Goal: Transaction & Acquisition: Purchase product/service

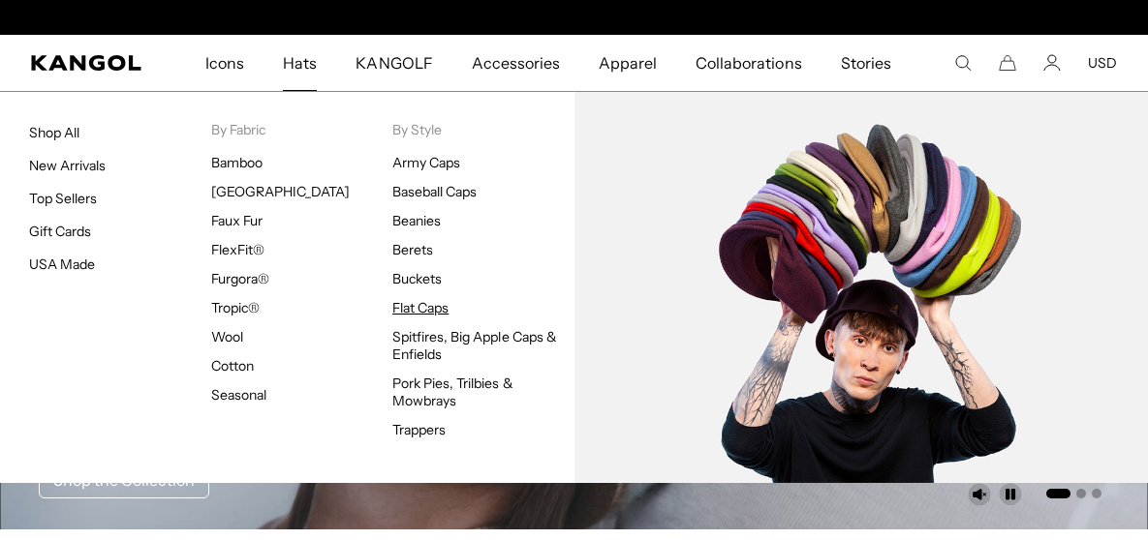
scroll to position [0, 398]
click at [411, 310] on link "Flat Caps" at bounding box center [420, 307] width 56 height 17
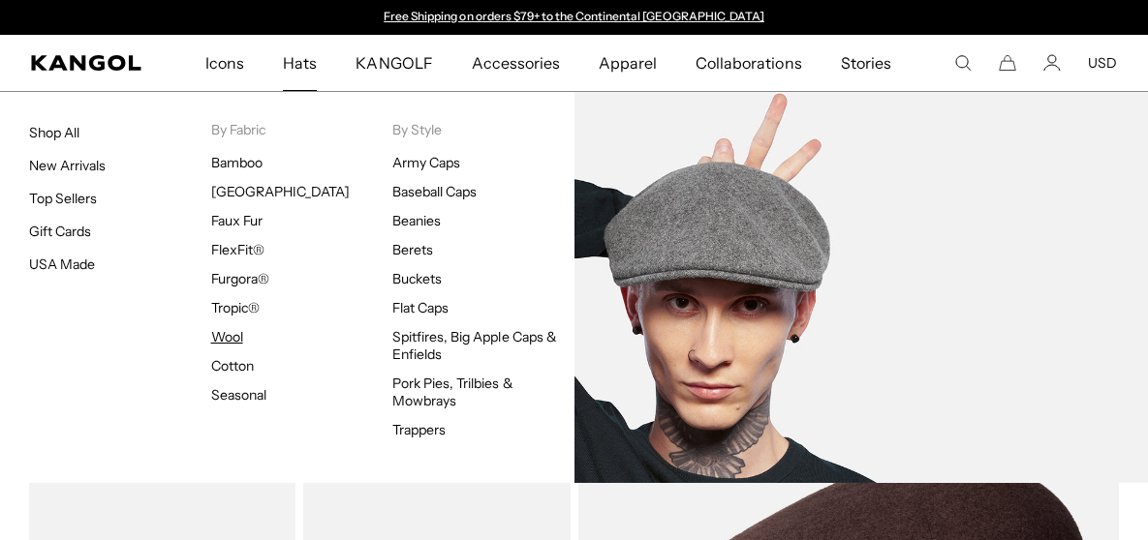
click at [228, 338] on link "Wool" at bounding box center [227, 336] width 32 height 17
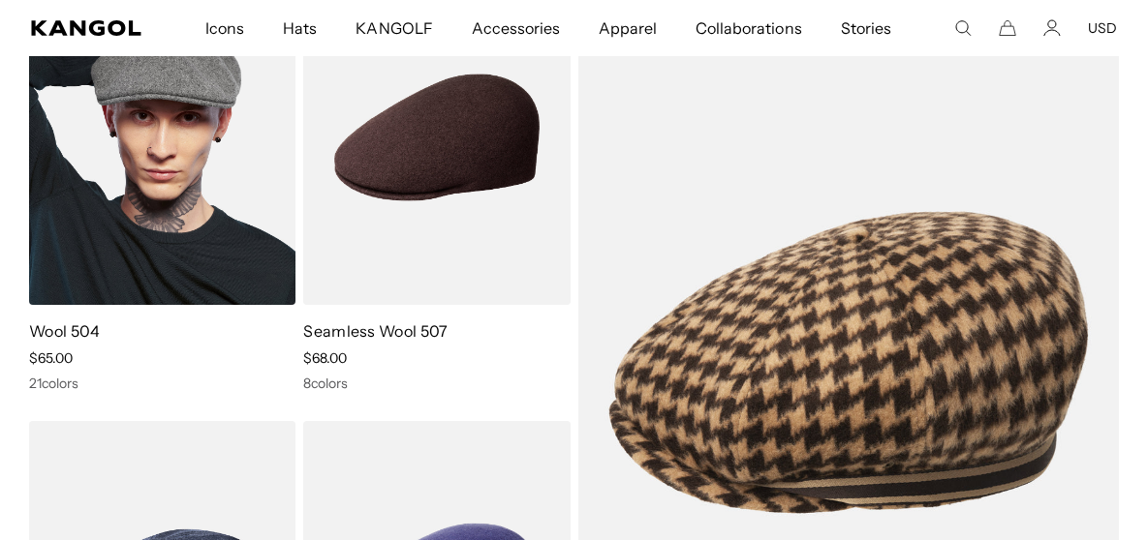
click at [74, 329] on link "Wool 504" at bounding box center [65, 331] width 72 height 19
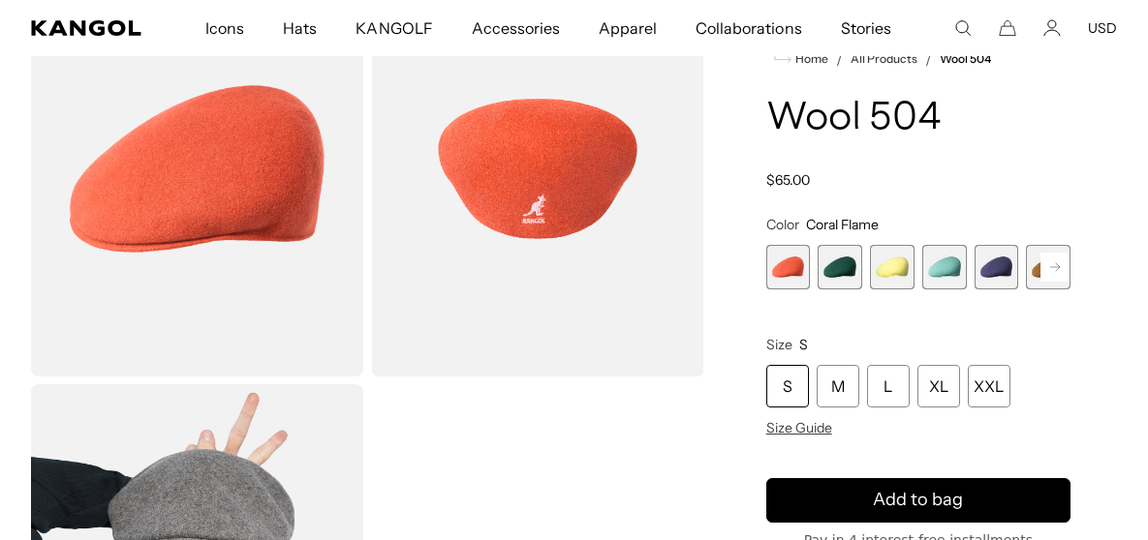
click at [786, 388] on div "S" at bounding box center [787, 385] width 43 height 43
click at [1055, 269] on rect at bounding box center [1054, 266] width 29 height 29
click at [802, 269] on span "2 of 21" at bounding box center [788, 267] width 45 height 45
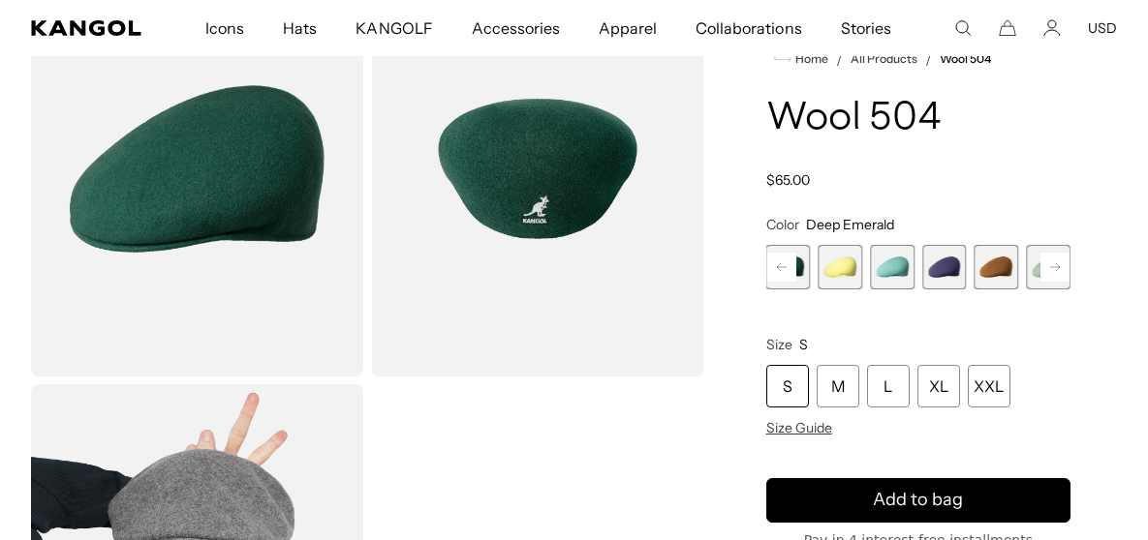
scroll to position [0, 398]
click at [952, 265] on span "5 of 21" at bounding box center [944, 267] width 45 height 45
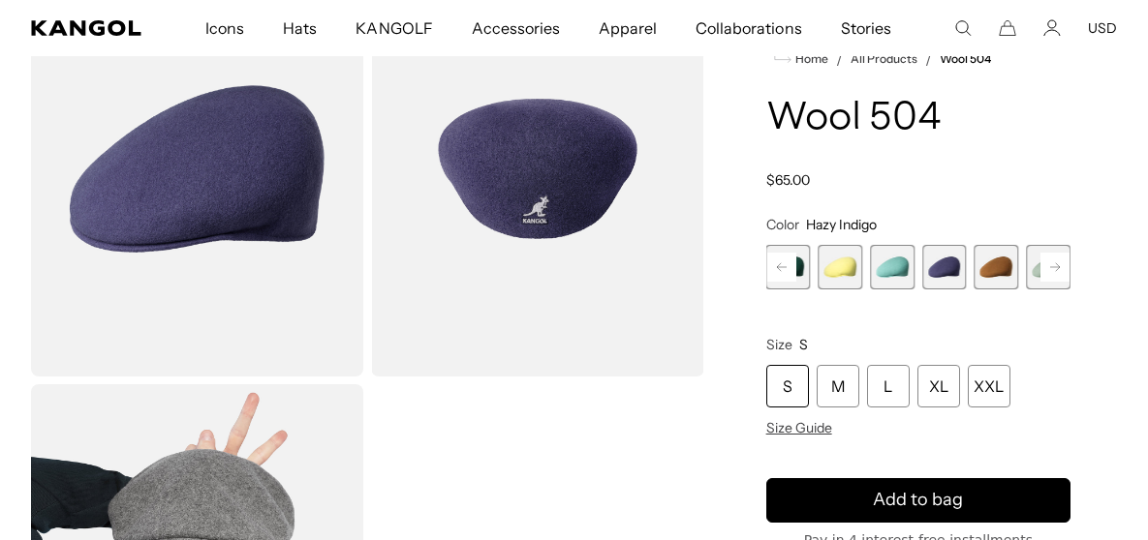
click at [1060, 264] on rect at bounding box center [1054, 266] width 29 height 29
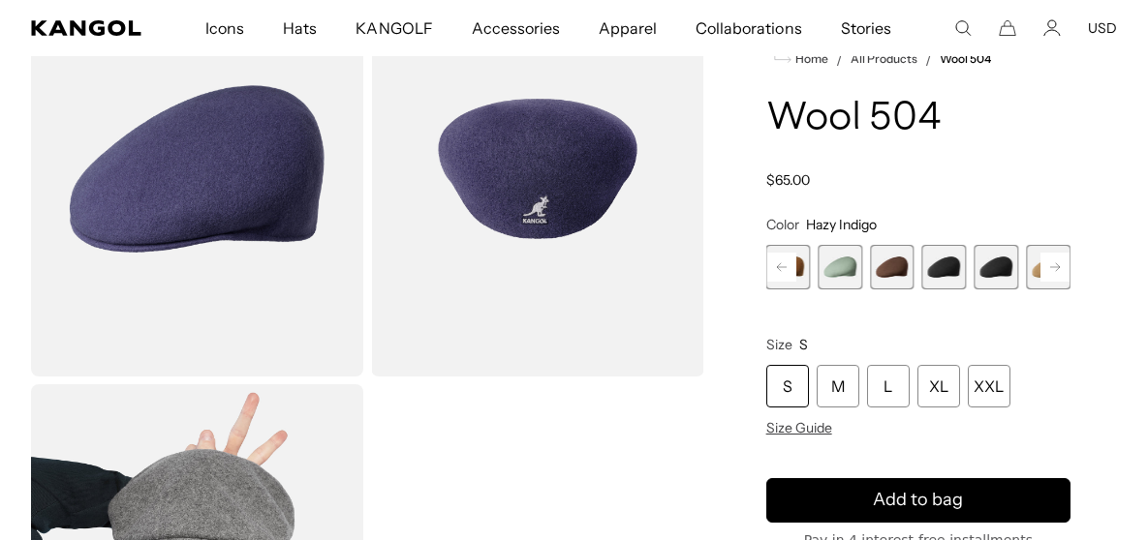
click at [939, 265] on span "9 of 21" at bounding box center [944, 267] width 45 height 45
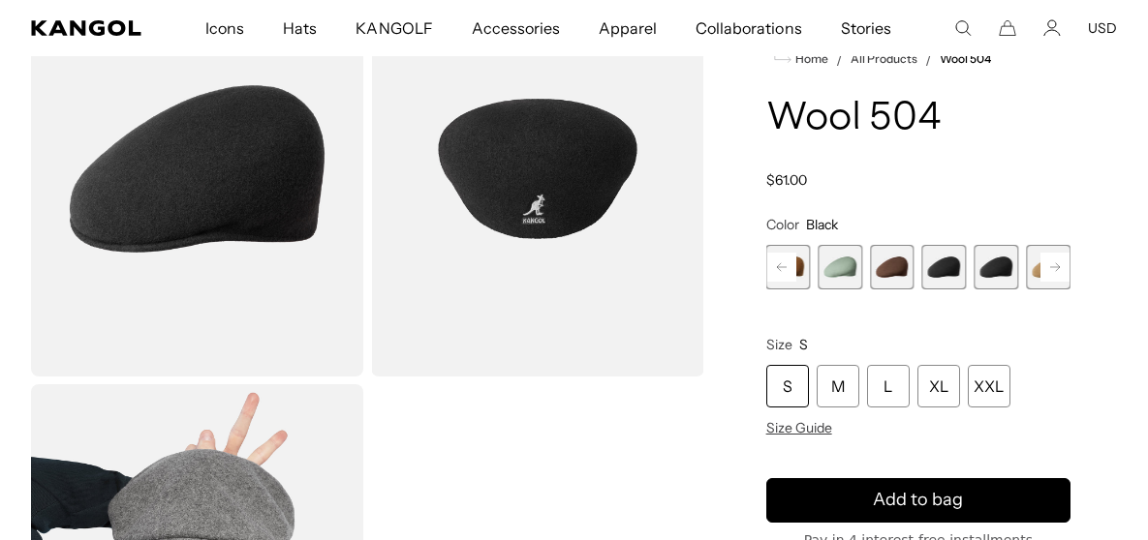
scroll to position [0, 398]
